Goal: Task Accomplishment & Management: Complete application form

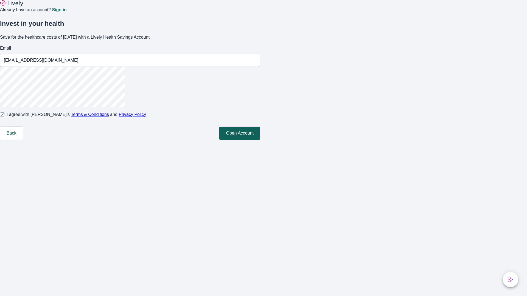
click at [260, 140] on button "Open Account" at bounding box center [239, 133] width 41 height 13
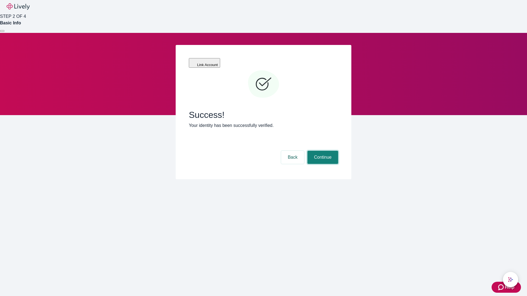
click at [322, 151] on button "Continue" at bounding box center [322, 157] width 31 height 13
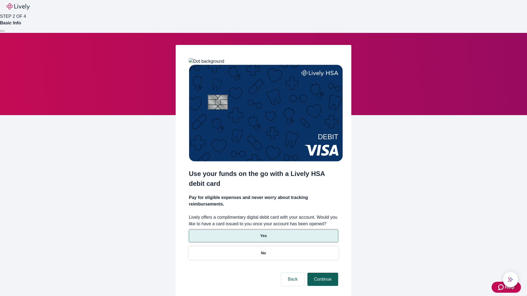
click at [263, 233] on p "Yes" at bounding box center [263, 236] width 7 height 6
click at [322, 273] on button "Continue" at bounding box center [322, 279] width 31 height 13
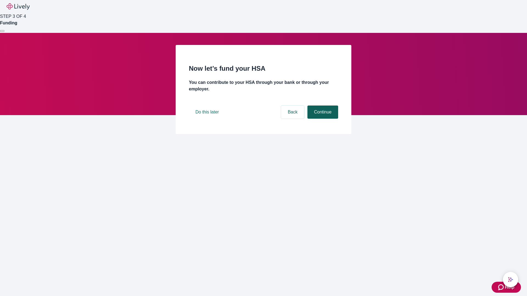
click at [322, 119] on button "Continue" at bounding box center [322, 112] width 31 height 13
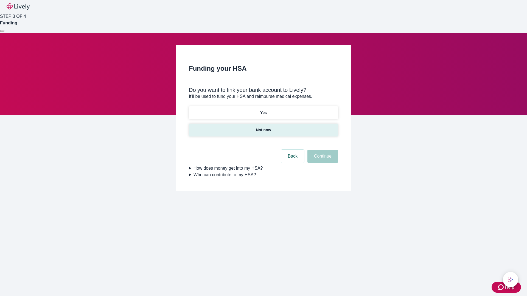
click at [263, 127] on p "Not now" at bounding box center [263, 130] width 15 height 6
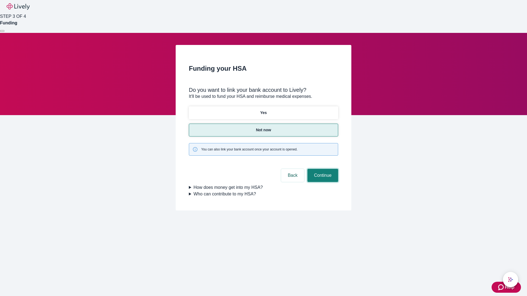
click at [322, 169] on button "Continue" at bounding box center [322, 175] width 31 height 13
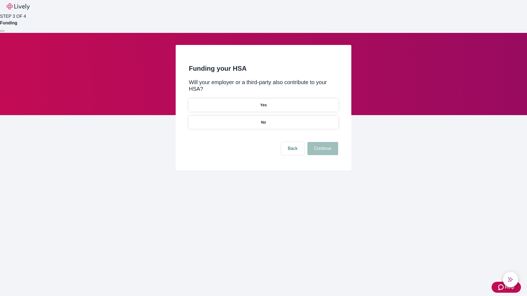
click at [263, 120] on p "No" at bounding box center [263, 123] width 5 height 6
click at [322, 142] on button "Continue" at bounding box center [322, 148] width 31 height 13
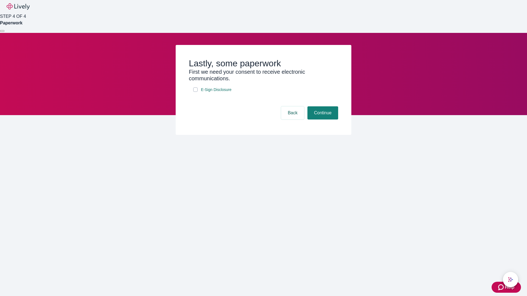
click at [195, 92] on input "E-Sign Disclosure" at bounding box center [195, 90] width 4 height 4
checkbox input "true"
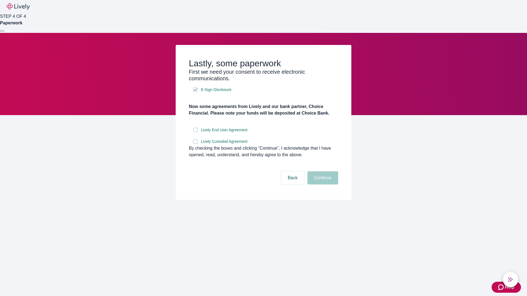
click at [195, 132] on input "Lively End User Agreement" at bounding box center [195, 130] width 4 height 4
checkbox input "true"
click at [195, 144] on input "Lively Custodial Agreement" at bounding box center [195, 141] width 4 height 4
checkbox input "true"
click at [322, 185] on button "Continue" at bounding box center [322, 177] width 31 height 13
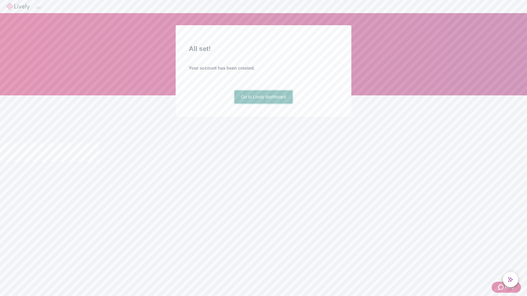
click at [263, 104] on link "Go to Lively dashboard" at bounding box center [263, 97] width 58 height 13
